Goal: Task Accomplishment & Management: Complete application form

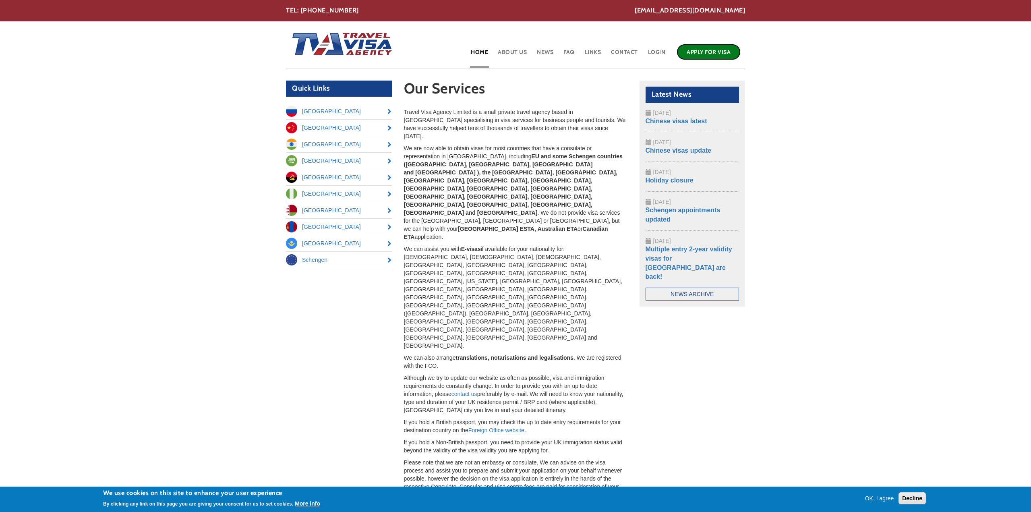
click at [715, 53] on link "Apply for Visa" at bounding box center [709, 52] width 64 height 16
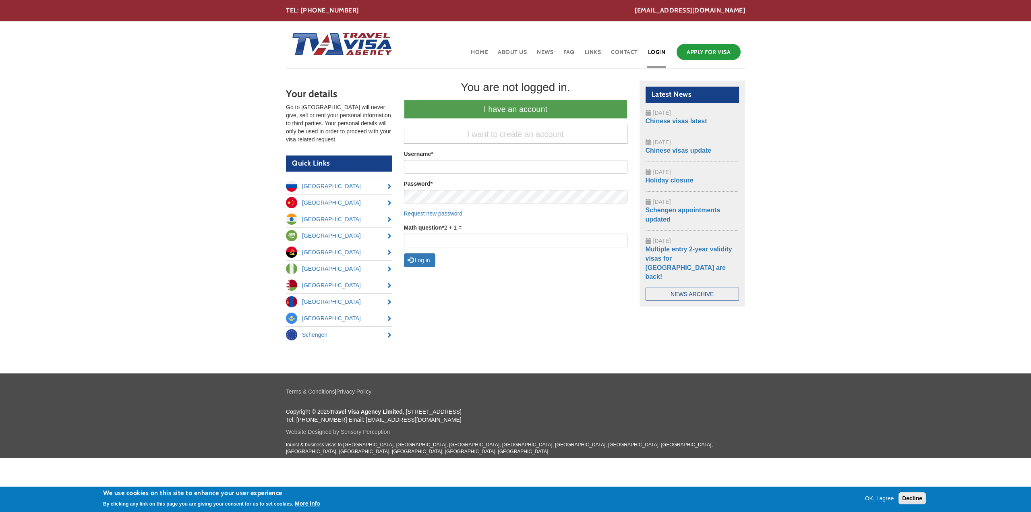
click at [363, 162] on h2 "Quick Links" at bounding box center [339, 163] width 106 height 16
click at [500, 278] on div "Your details Go to [GEOGRAPHIC_DATA] will never give, sell or rent your persona…" at bounding box center [515, 218] width 471 height 275
click at [482, 53] on link "Home" at bounding box center [479, 55] width 19 height 26
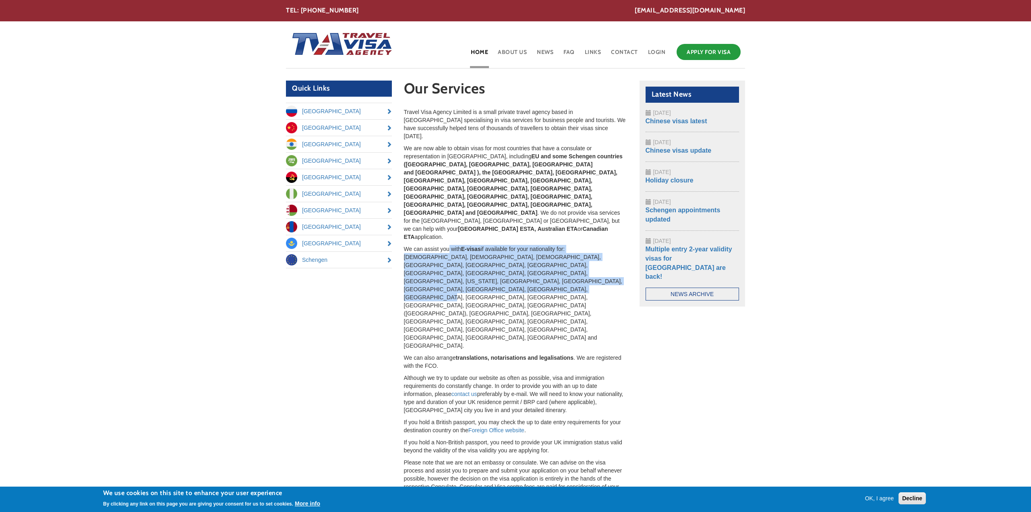
drag, startPoint x: 453, startPoint y: 193, endPoint x: 533, endPoint y: 236, distance: 90.8
click at [533, 236] on div "Travel Visa Agency Limited is a small private travel agency based in [GEOGRAPHI…" at bounding box center [516, 303] width 224 height 391
click at [533, 245] on p "We can assist you with E-visas if available for your nationality for: [DEMOGRAP…" at bounding box center [516, 297] width 224 height 105
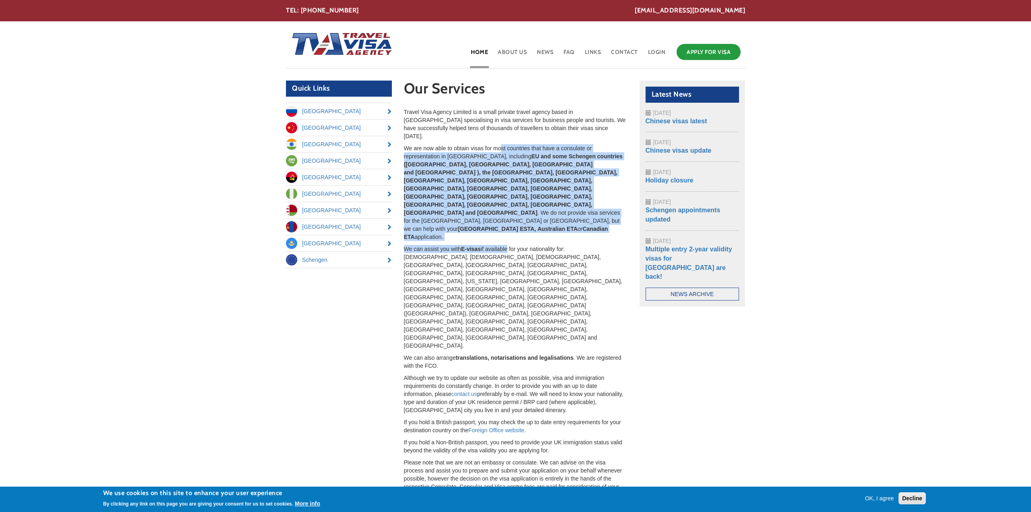
drag, startPoint x: 502, startPoint y: 143, endPoint x: 510, endPoint y: 195, distance: 51.9
click at [510, 195] on div "Travel Visa Agency Limited is a small private travel agency based in [GEOGRAPHI…" at bounding box center [516, 303] width 224 height 391
click at [510, 195] on div "Travel Visa Agency Limited is a small private travel agency based in London spe…" at bounding box center [516, 303] width 224 height 391
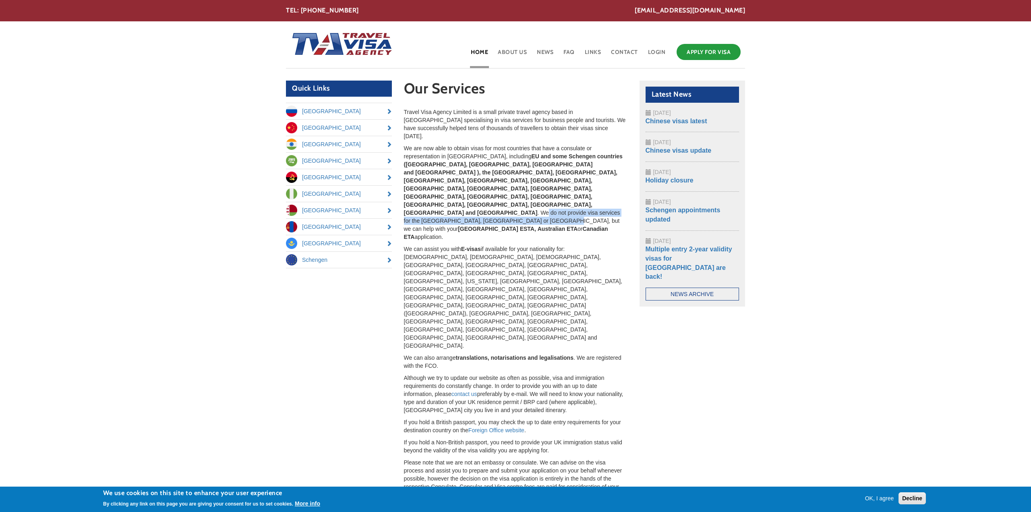
drag, startPoint x: 517, startPoint y: 182, endPoint x: 517, endPoint y: 170, distance: 12.1
click at [517, 170] on p "We are now able to obtain visas for most countries that have a consulate or rep…" at bounding box center [516, 192] width 224 height 97
drag, startPoint x: 452, startPoint y: 178, endPoint x: 480, endPoint y: 193, distance: 32.3
click at [480, 193] on div "Travel Visa Agency Limited is a small private travel agency based in London spe…" at bounding box center [516, 303] width 224 height 391
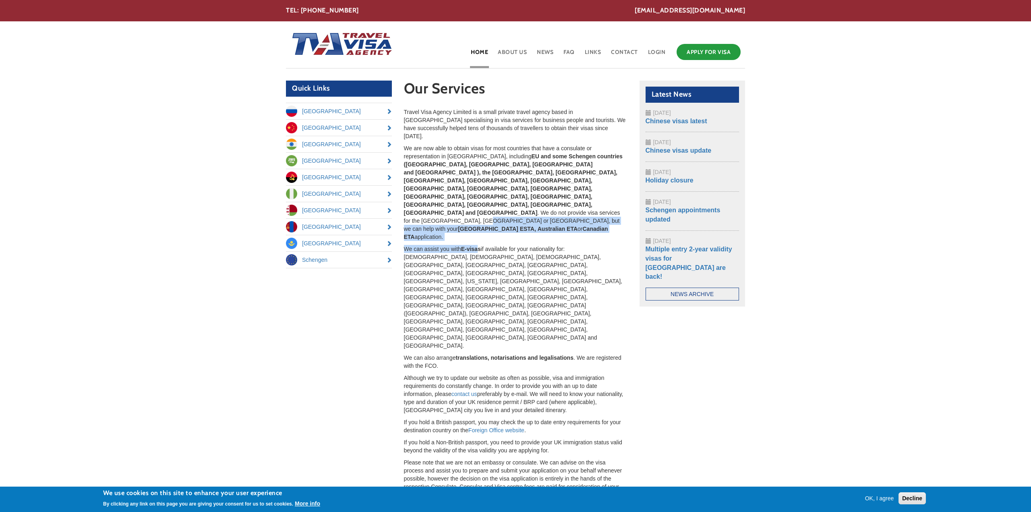
click at [480, 193] on div "Travel Visa Agency Limited is a small private travel agency based in London spe…" at bounding box center [516, 303] width 224 height 391
